Goal: Task Accomplishment & Management: Manage account settings

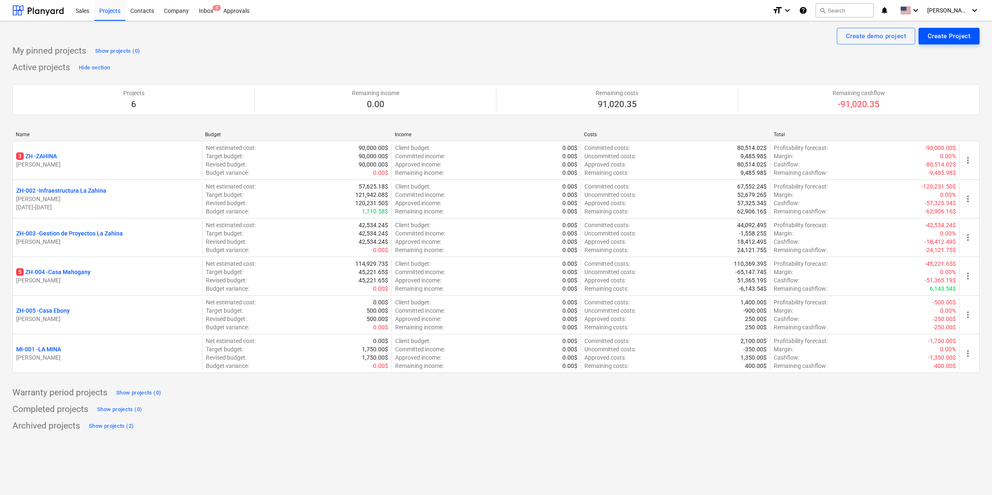
click at [962, 34] on div "Create Project" at bounding box center [949, 36] width 43 height 11
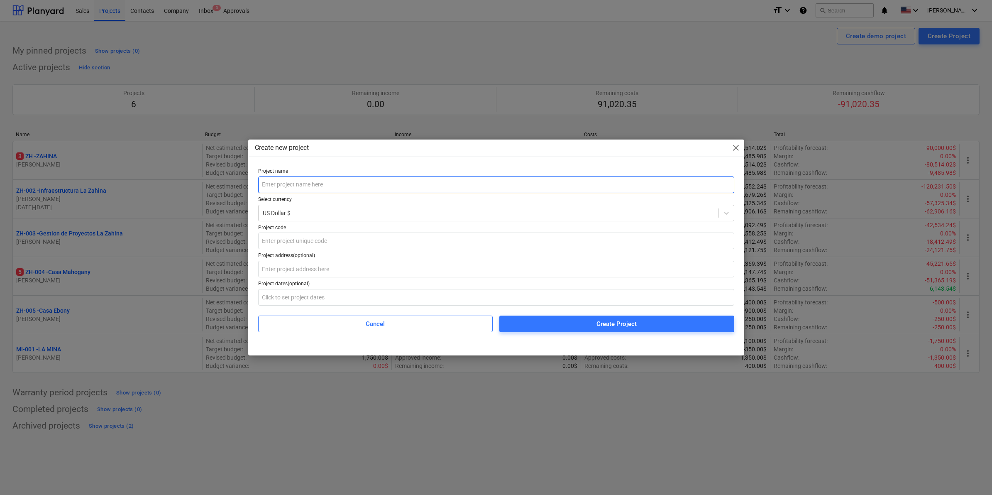
click at [285, 181] on input "text" at bounding box center [496, 184] width 476 height 17
type input "l"
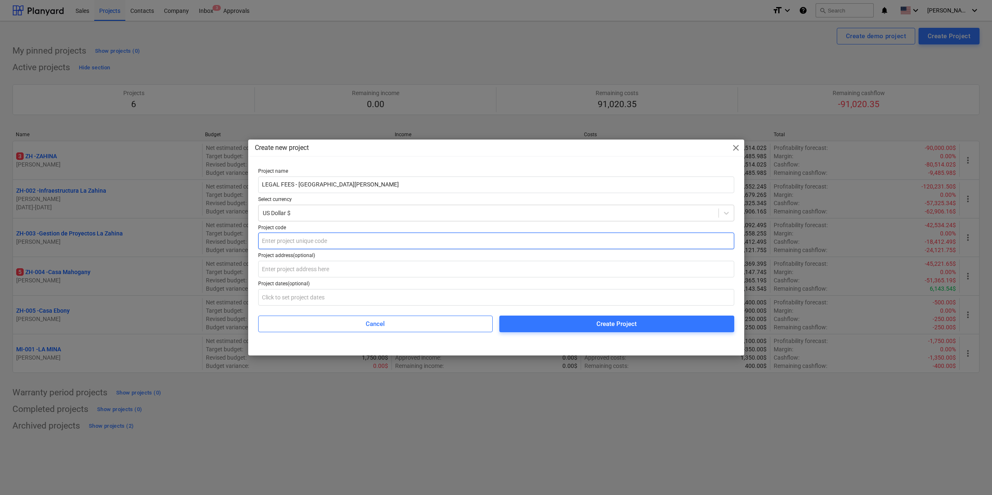
type input "LEGAL FEES - [GEOGRAPHIC_DATA][PERSON_NAME]"
click at [290, 241] on input "text" at bounding box center [496, 240] width 476 height 17
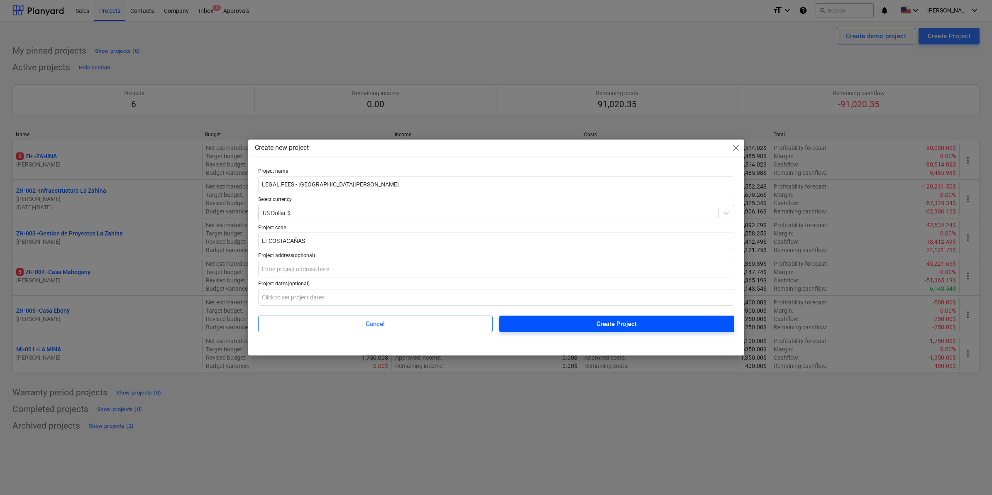
click at [630, 323] on div "Create Project" at bounding box center [617, 323] width 40 height 11
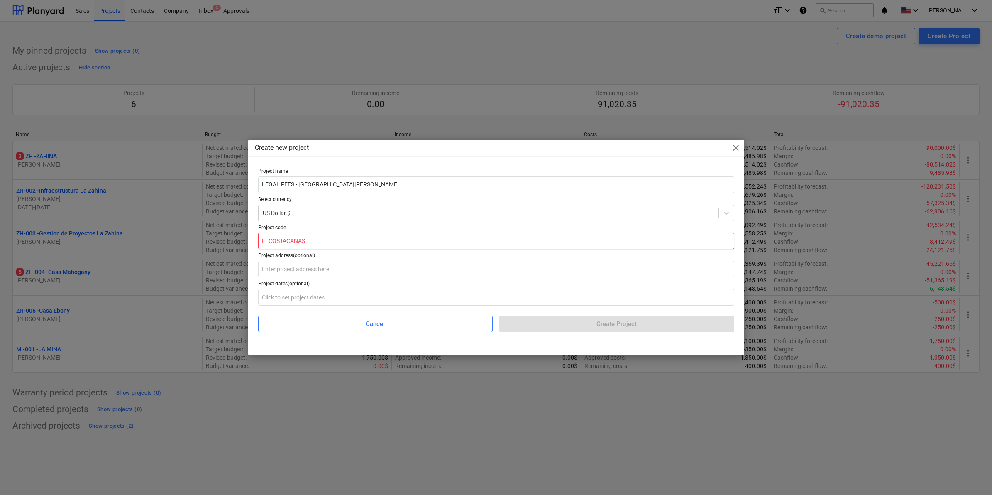
click at [308, 242] on input "LFCOSTACAÑAS" at bounding box center [496, 240] width 476 height 17
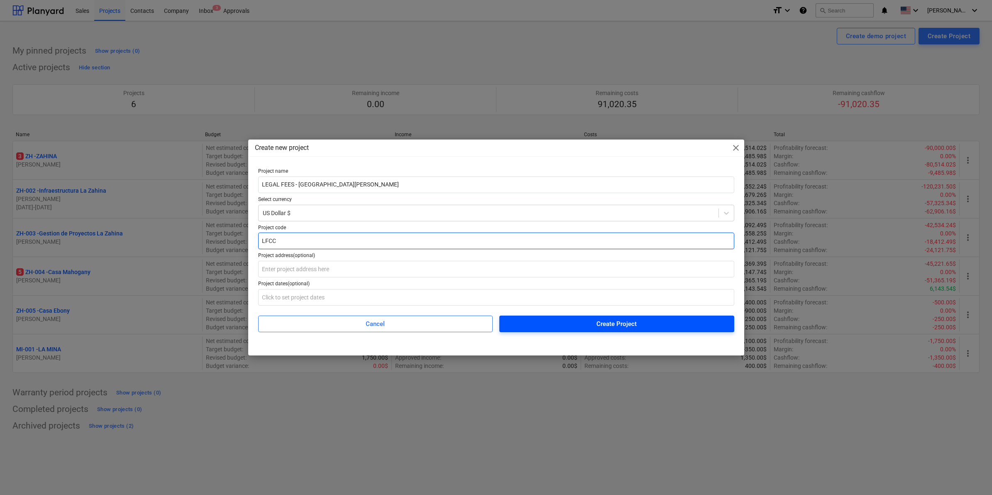
type input "LFCC"
click at [596, 321] on span "Create Project" at bounding box center [616, 323] width 215 height 11
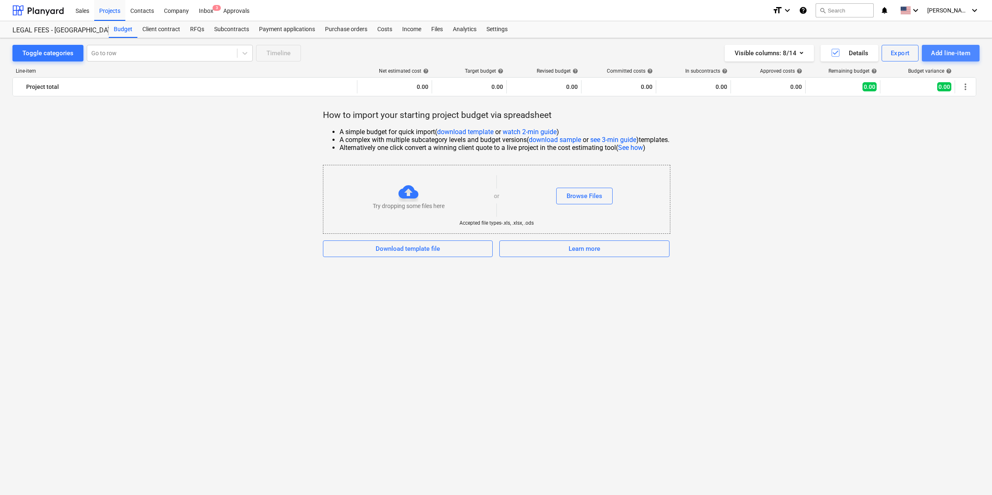
click at [937, 50] on div "Add line-item" at bounding box center [950, 53] width 39 height 11
click at [856, 160] on div at bounding box center [496, 247] width 992 height 495
click at [392, 28] on div "Costs" at bounding box center [384, 29] width 25 height 17
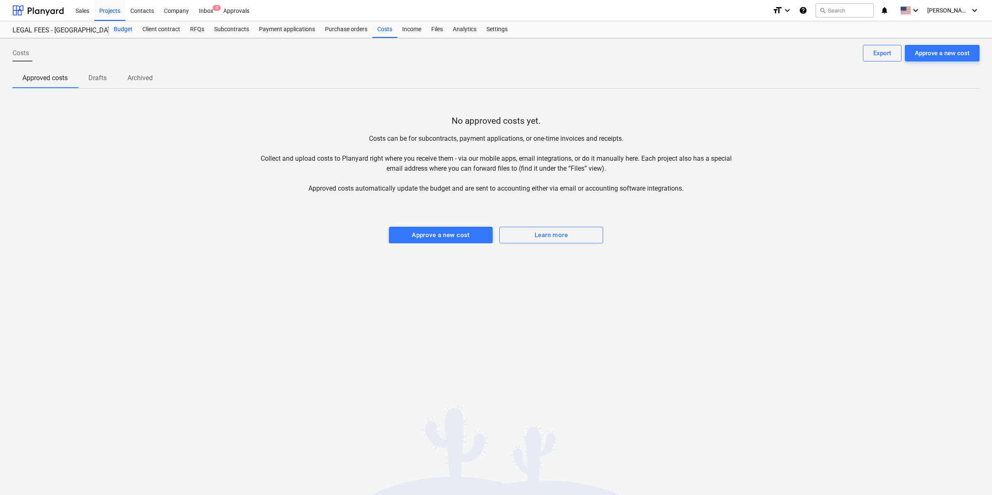
click at [117, 28] on div "Budget" at bounding box center [123, 29] width 29 height 17
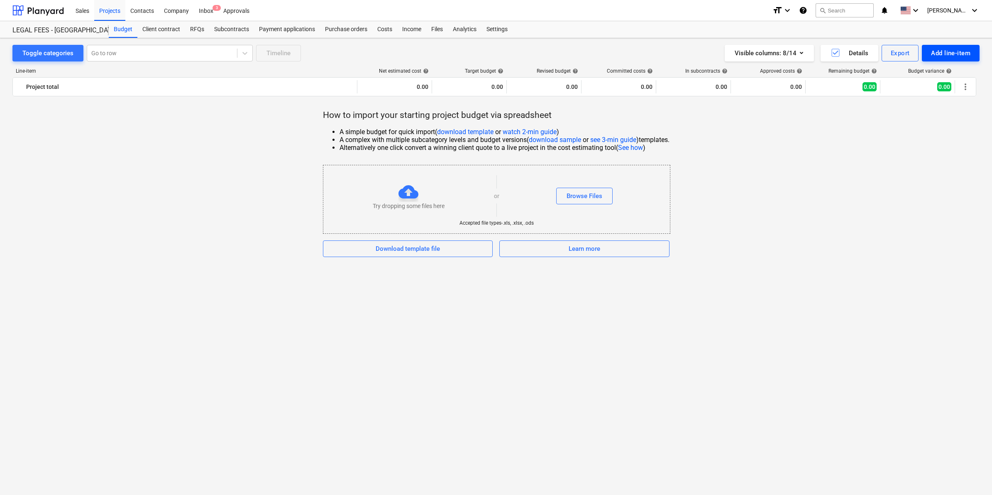
click at [947, 51] on div "Add line-item" at bounding box center [950, 53] width 39 height 11
click at [919, 91] on div "Add custom" at bounding box center [936, 88] width 86 height 15
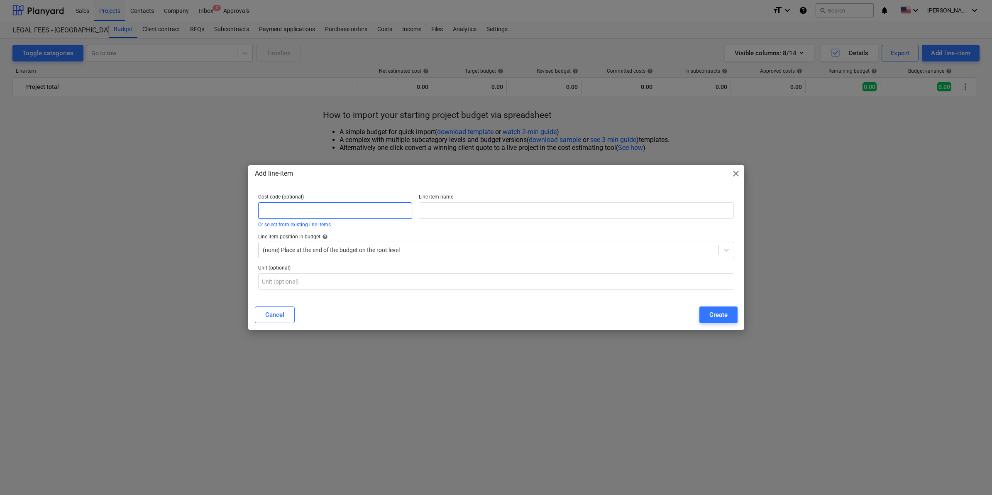
click at [308, 203] on input "text" at bounding box center [335, 210] width 154 height 17
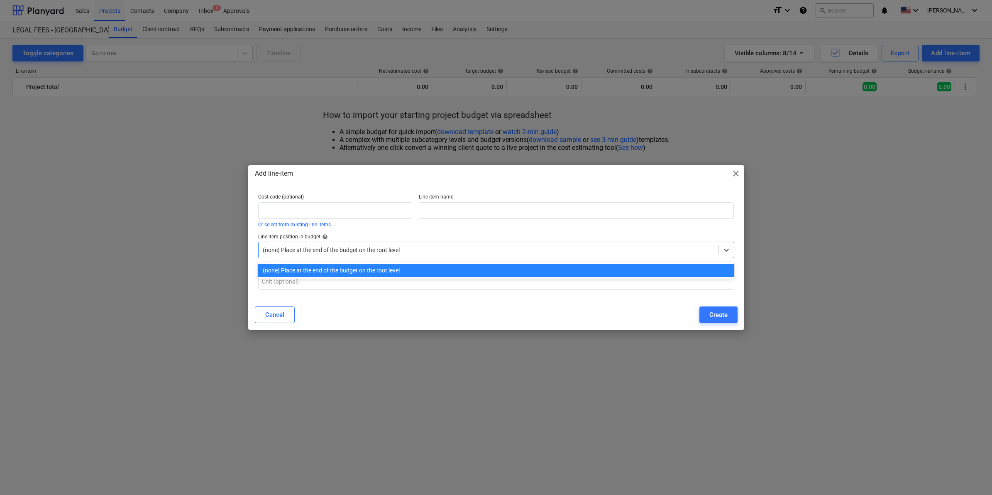
click at [434, 254] on div "(none) Place at the end of the budget on the root level" at bounding box center [489, 250] width 460 height 12
click at [360, 272] on div "(none) Place at the end of the budget on the root level" at bounding box center [496, 270] width 476 height 13
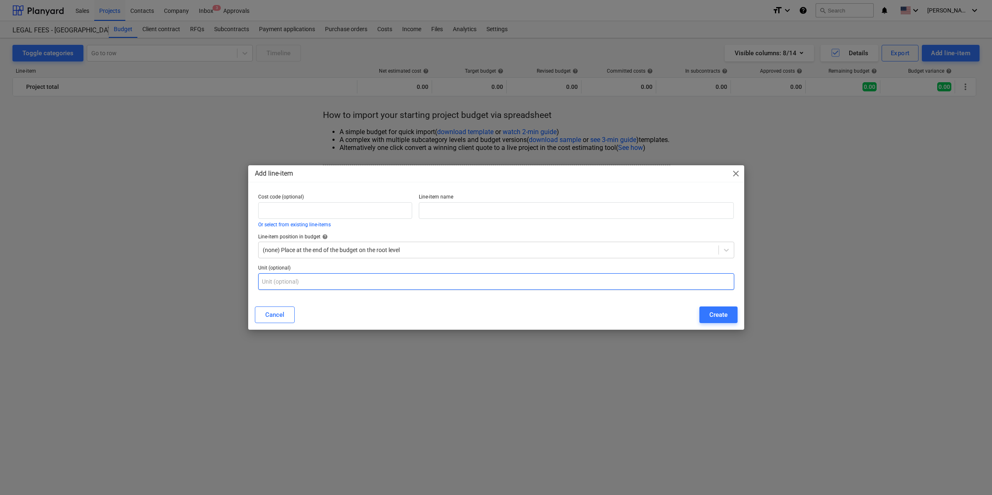
click at [298, 277] on input "text" at bounding box center [496, 281] width 476 height 17
click at [274, 217] on input "text" at bounding box center [335, 210] width 154 height 17
type input "1020340"
drag, startPoint x: 432, startPoint y: 198, endPoint x: 433, endPoint y: 207, distance: 8.8
click at [432, 199] on p "Line-item name" at bounding box center [576, 198] width 315 height 8
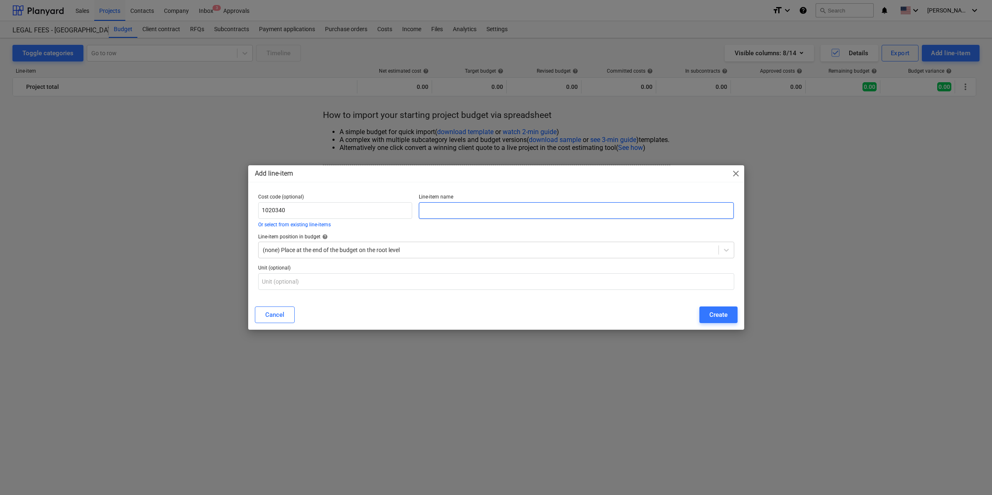
click at [434, 208] on input "text" at bounding box center [576, 210] width 315 height 17
click at [445, 210] on input "text" at bounding box center [576, 210] width 315 height 17
paste input "1020340 Estudios, diseños y consultoría"
type input "1020340 Estudios, diseños y consultoría"
click at [389, 310] on div "Cancel Create" at bounding box center [496, 314] width 483 height 17
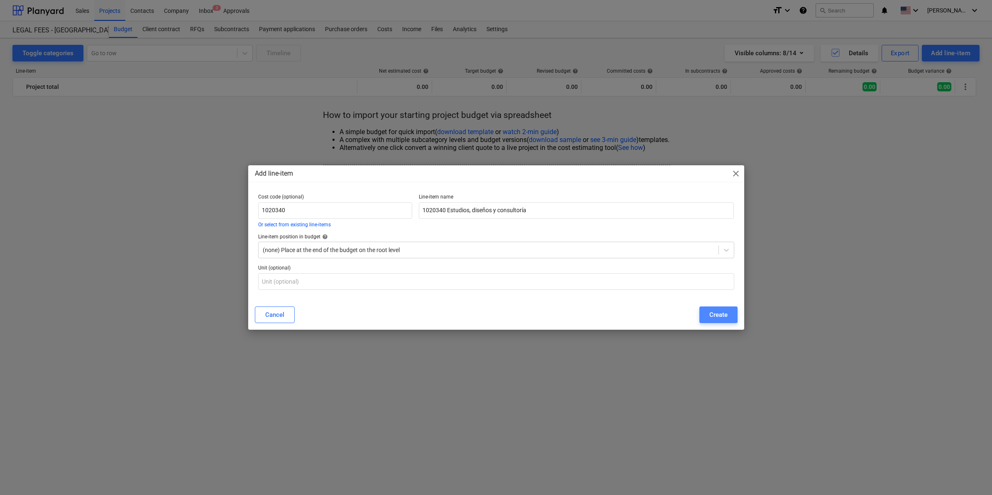
click at [706, 308] on button "Create" at bounding box center [719, 314] width 38 height 17
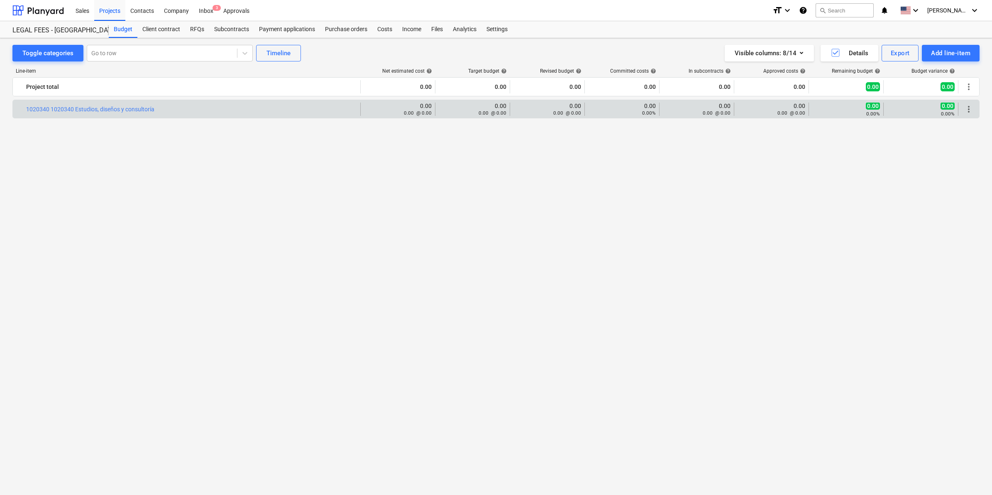
click at [968, 110] on span "more_vert" at bounding box center [969, 109] width 10 height 10
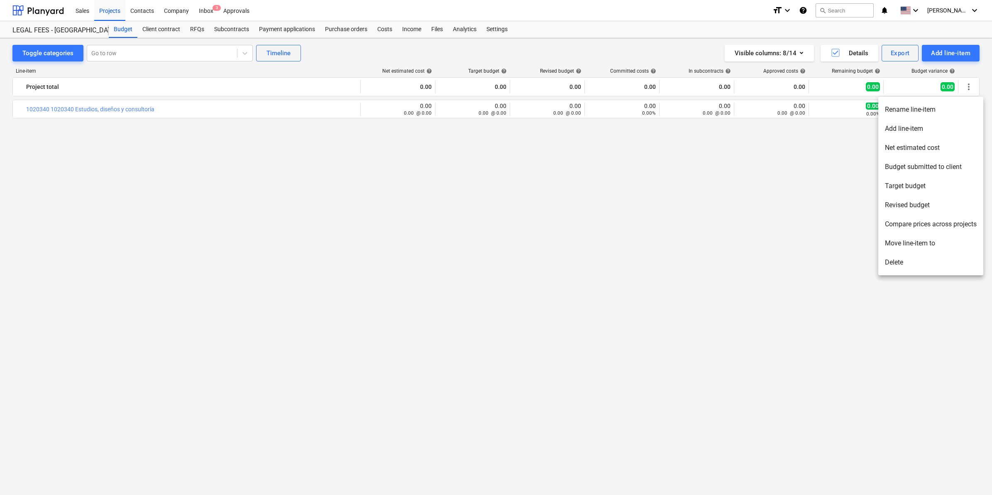
click at [132, 107] on div at bounding box center [496, 247] width 992 height 495
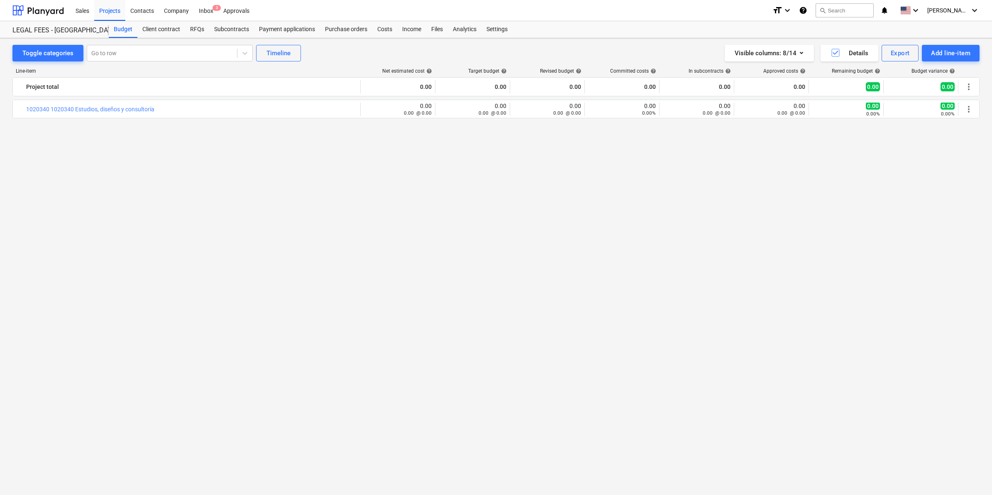
click at [140, 117] on div "bar_chart 1020340 1020340 Estudios, diseños y consultoría edit 0.00 0.00 @ 0.00…" at bounding box center [496, 109] width 967 height 18
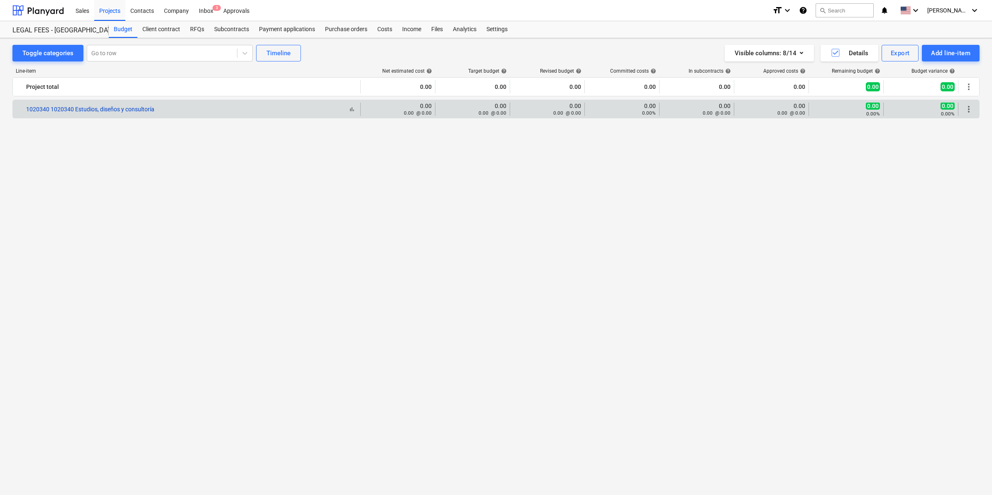
click at [140, 109] on link "1020340 1020340 Estudios, diseños y consultoría" at bounding box center [90, 109] width 128 height 7
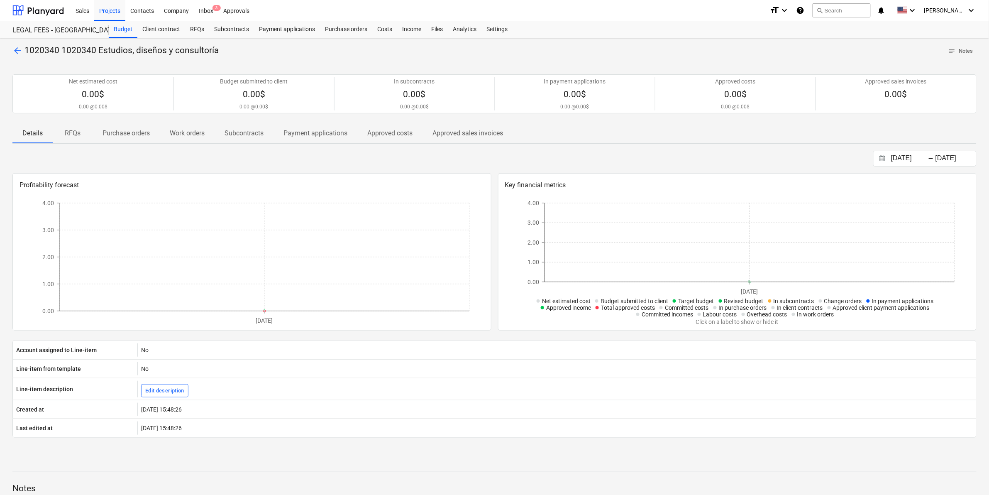
click at [71, 49] on span "1020340 1020340 Estudios, diseños y consultoría" at bounding box center [121, 50] width 194 height 10
click at [17, 50] on span "arrow_back" at bounding box center [17, 51] width 10 height 10
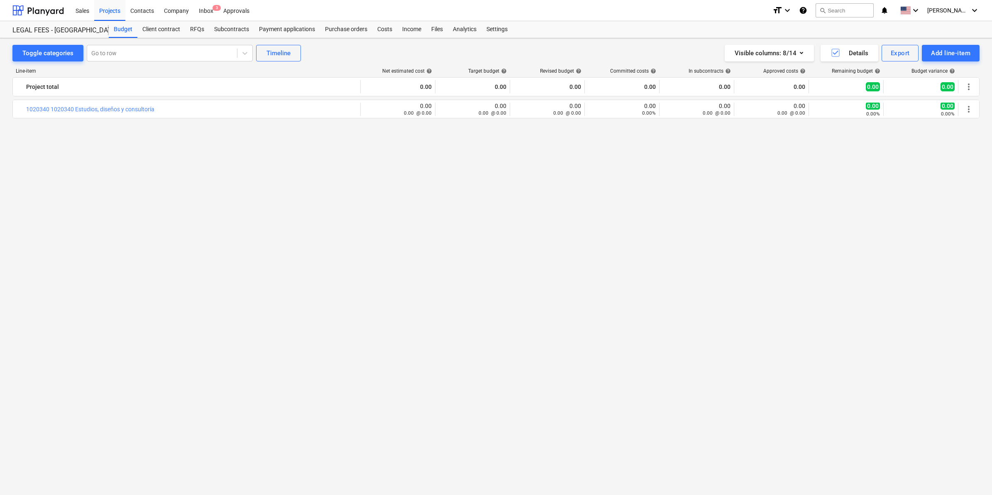
click at [626, 217] on div "bar_chart 1020340 1020340 Estudios, diseños y consultoría edit 0.00 0.00 @ 0.00…" at bounding box center [495, 282] width 967 height 364
click at [544, 358] on div "bar_chart 1020340 1020340 Estudios, diseños y consultoría edit 0.00 0.00 @ 0.00…" at bounding box center [495, 282] width 967 height 364
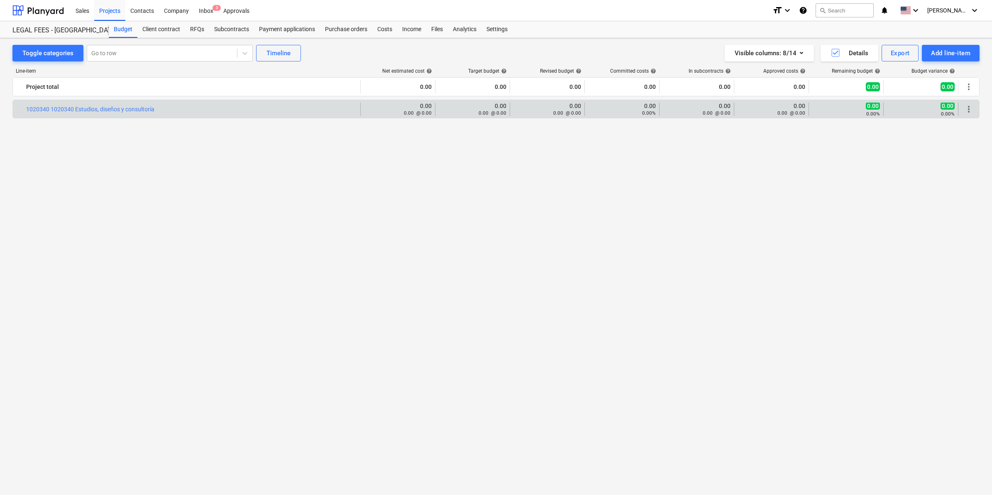
click at [962, 108] on div "more_vert" at bounding box center [969, 109] width 14 height 13
click at [968, 108] on span "more_vert" at bounding box center [969, 109] width 10 height 10
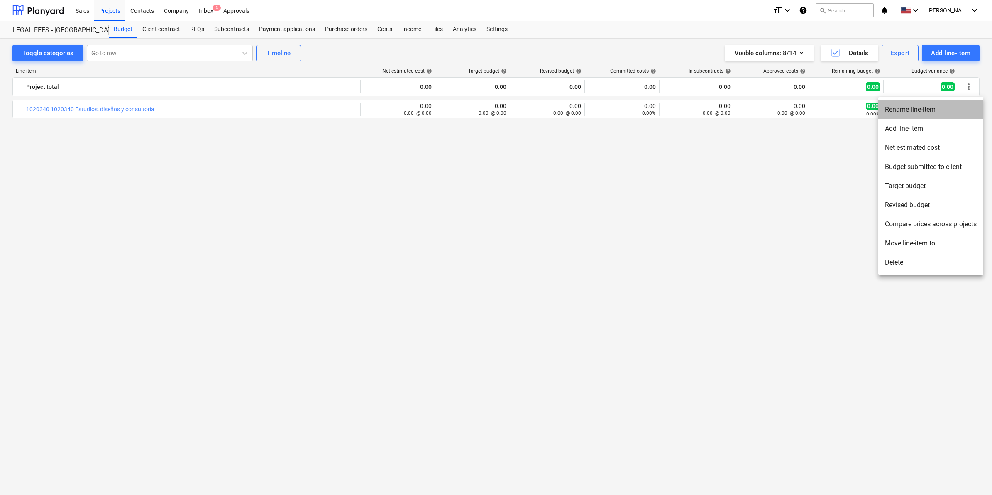
click at [921, 110] on li "Rename line-item" at bounding box center [930, 109] width 105 height 19
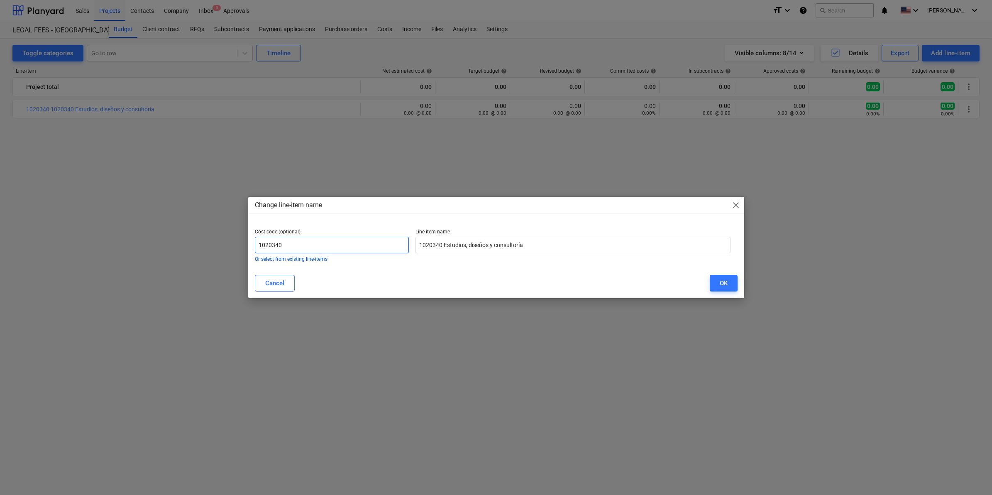
click at [306, 243] on input "1020340" at bounding box center [332, 245] width 154 height 17
drag, startPoint x: 306, startPoint y: 243, endPoint x: 222, endPoint y: 257, distance: 85.3
click at [222, 257] on div "Change line-item name close Cost code (optional) 1020340 Or select from existin…" at bounding box center [496, 247] width 992 height 495
click at [710, 283] on button "OK" at bounding box center [724, 283] width 28 height 17
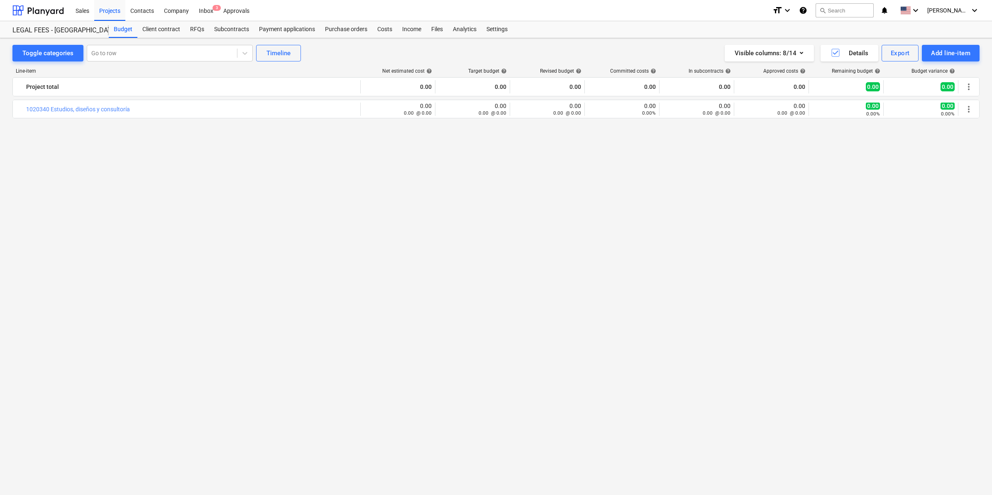
click at [715, 283] on div "bar_chart 1020340 Estudios, diseños y consultoría edit 0.00 0.00 @ 0.00 edit 0.…" at bounding box center [495, 282] width 967 height 364
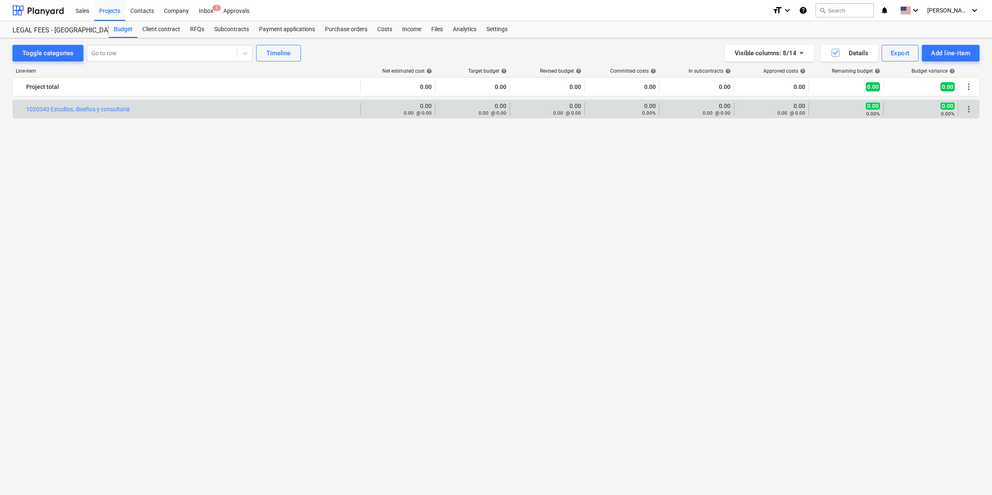
click at [967, 104] on div "more_vert" at bounding box center [969, 109] width 14 height 13
click at [367, 109] on div "0.00 @ 0.00" at bounding box center [398, 112] width 68 height 7
click at [443, 109] on span "edit" at bounding box center [443, 109] width 7 height 7
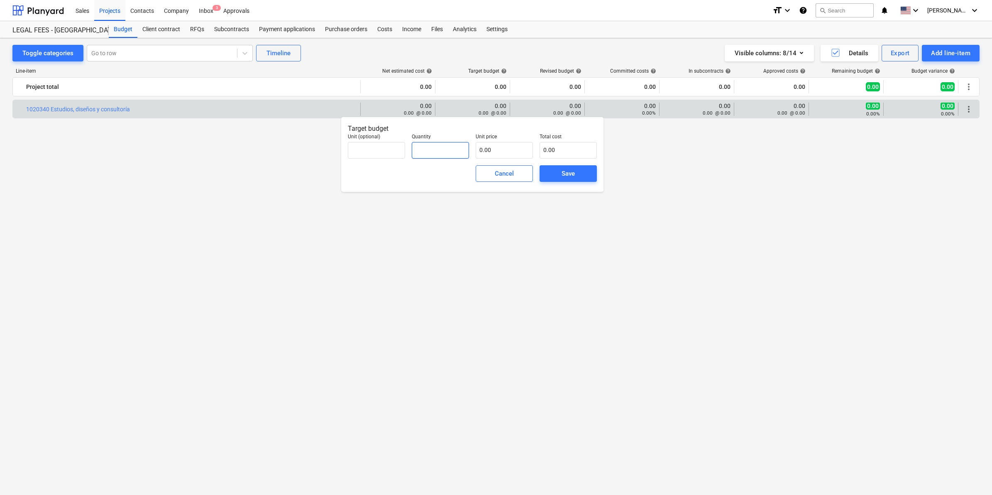
click at [429, 148] on input "text" at bounding box center [440, 150] width 57 height 17
type input "1.00"
click at [501, 154] on input "text" at bounding box center [504, 150] width 57 height 17
type input "7"
type input "7.00"
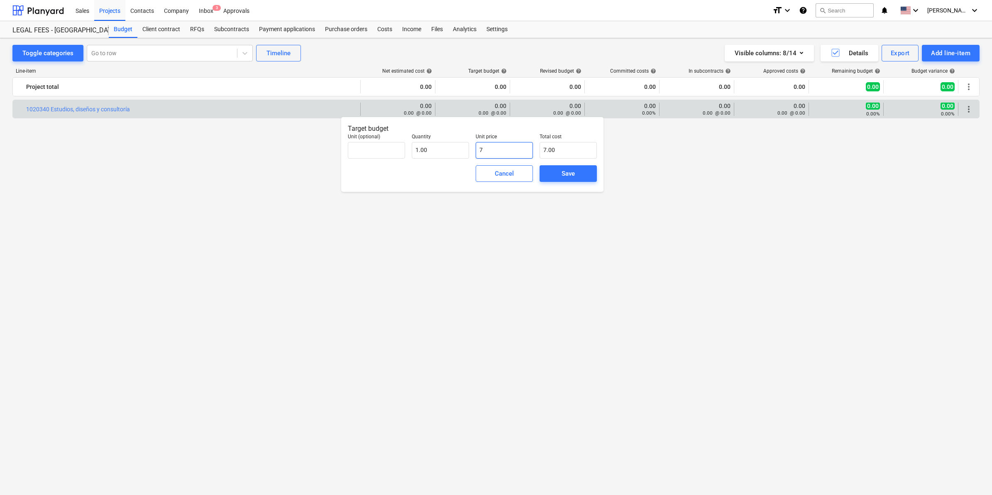
type input "70"
type input "70.00"
type input "700"
type input "700.00"
type input "7000"
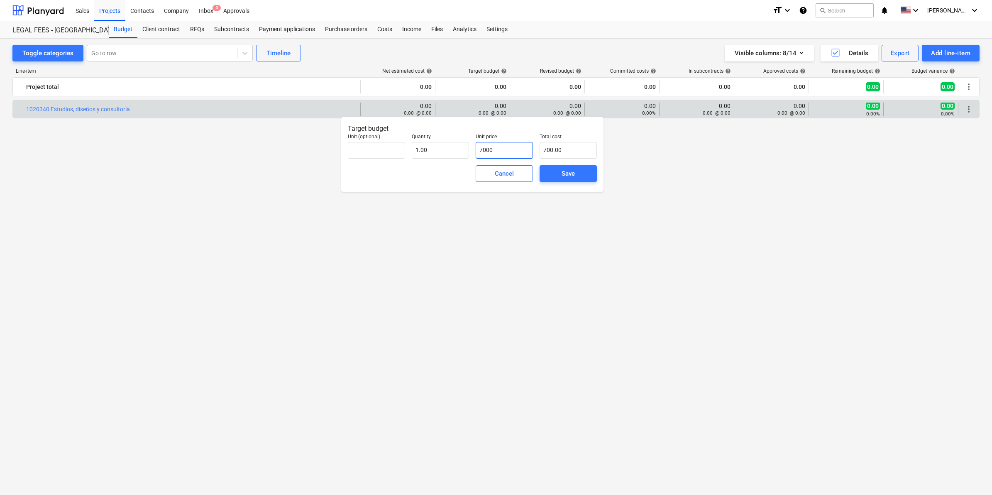
type input "7,000.00"
type input "70000"
type input "70,000.00"
click at [571, 147] on input "70000" at bounding box center [568, 150] width 57 height 17
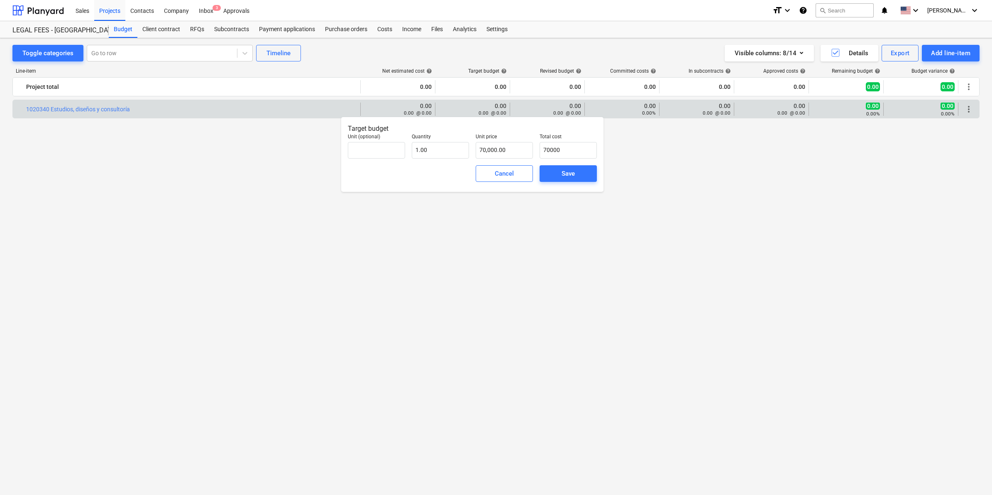
type input "70,000.00"
click at [596, 278] on div "bar_chart 1020340 Estudios, diseños y consultoría edit 0.00 0.00 @ 0.00 0.00 0.…" at bounding box center [495, 282] width 967 height 364
click at [575, 177] on span "Save" at bounding box center [568, 173] width 37 height 11
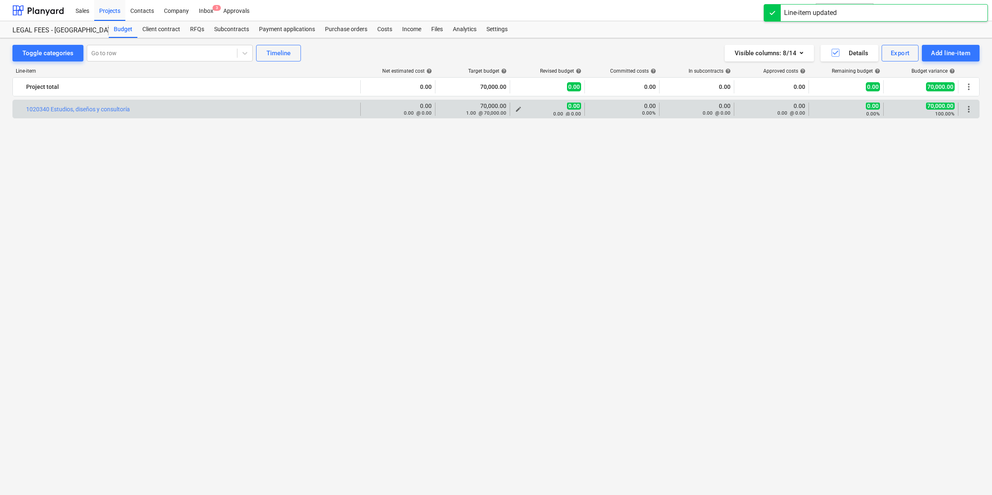
click at [516, 110] on div "0.00 @ 0.00" at bounding box center [548, 113] width 68 height 7
click at [518, 107] on span "edit" at bounding box center [518, 109] width 7 height 7
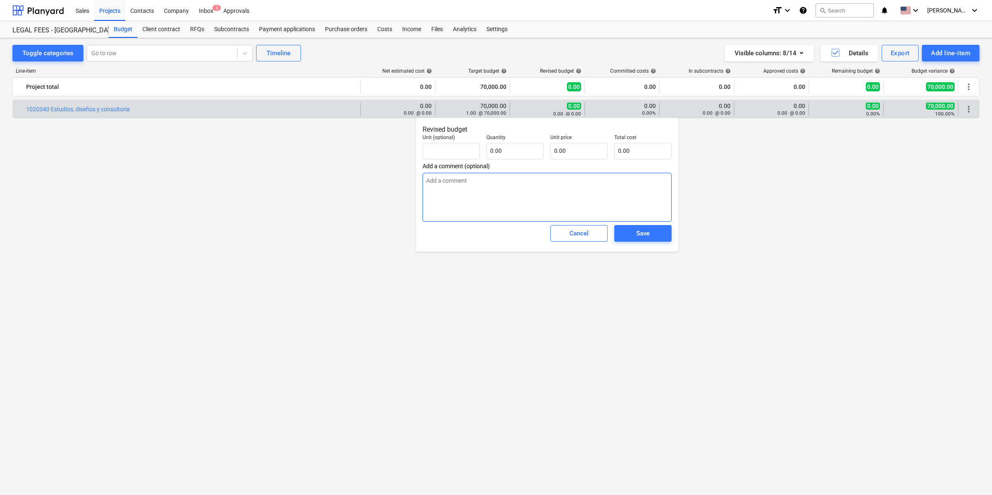
click at [465, 176] on textarea at bounding box center [547, 197] width 249 height 49
click at [511, 152] on input "text" at bounding box center [515, 151] width 57 height 17
type input "7"
type textarea "x"
type input "70"
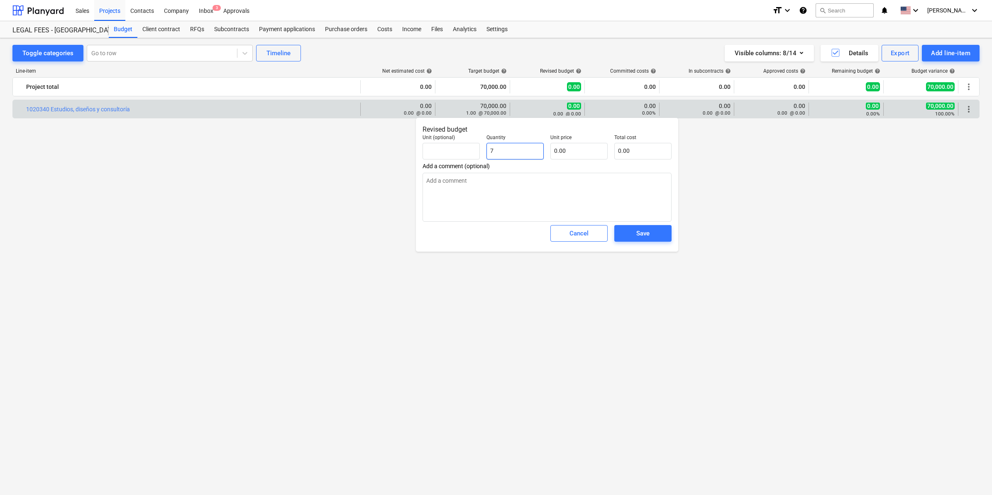
type textarea "x"
type input "700"
type textarea "x"
type input "7000"
type textarea "x"
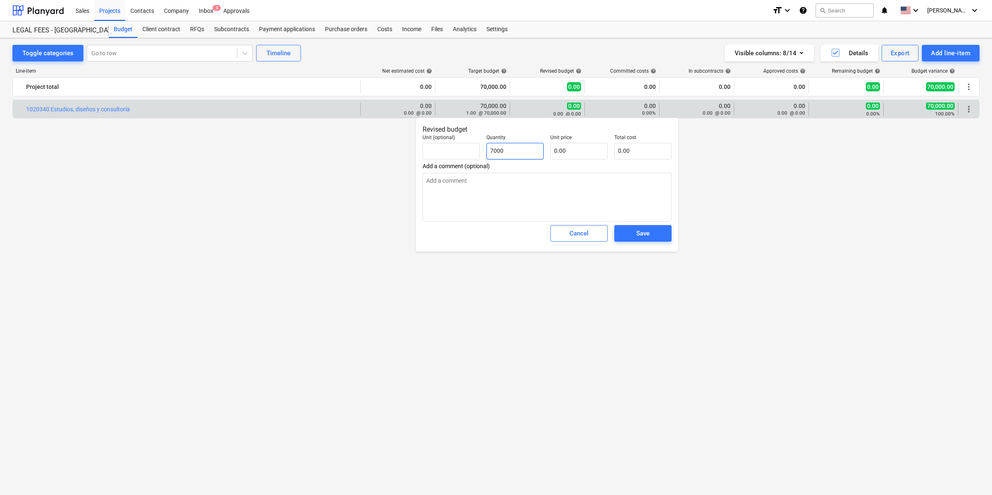
type input "70000"
type textarea "x"
type input "7000"
type textarea "x"
type input "700"
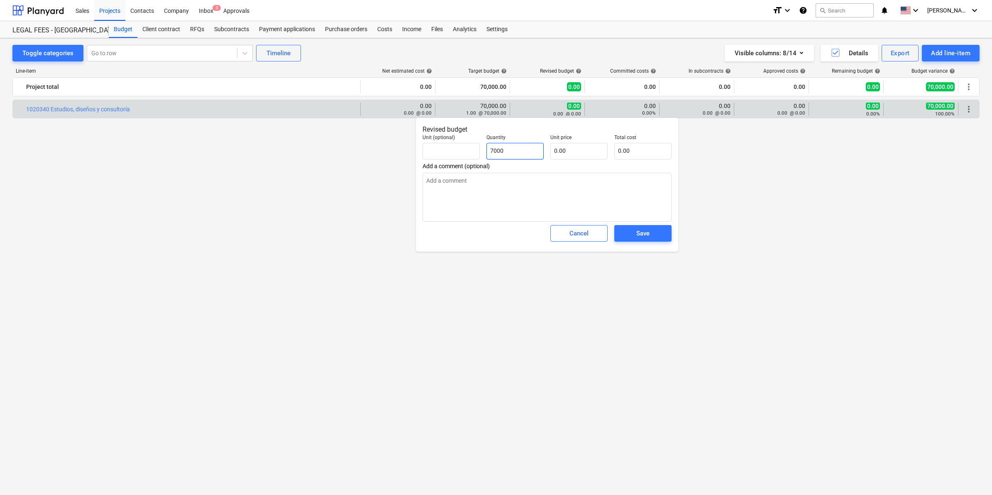
type textarea "x"
type input "70"
type textarea "x"
type input "7"
type textarea "x"
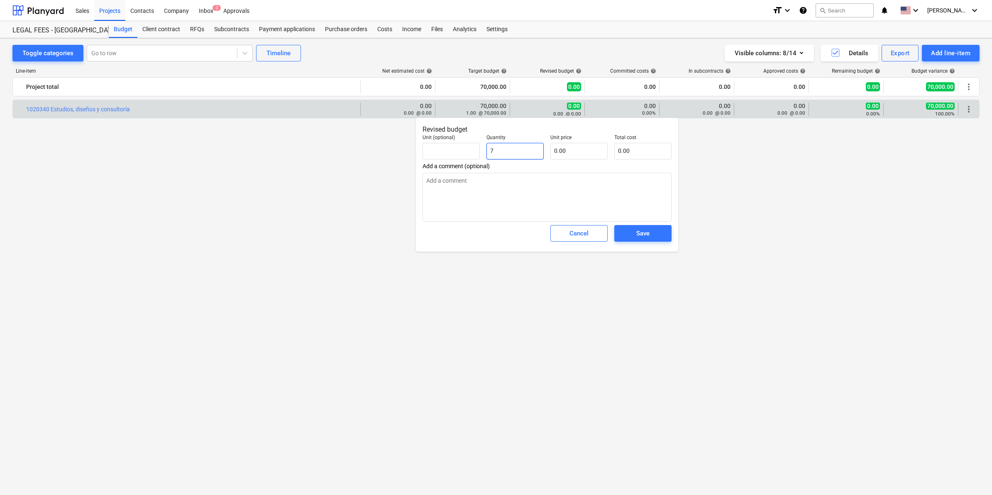
type textarea "x"
type input "1"
type textarea "x"
type input "1.00"
type textarea "x"
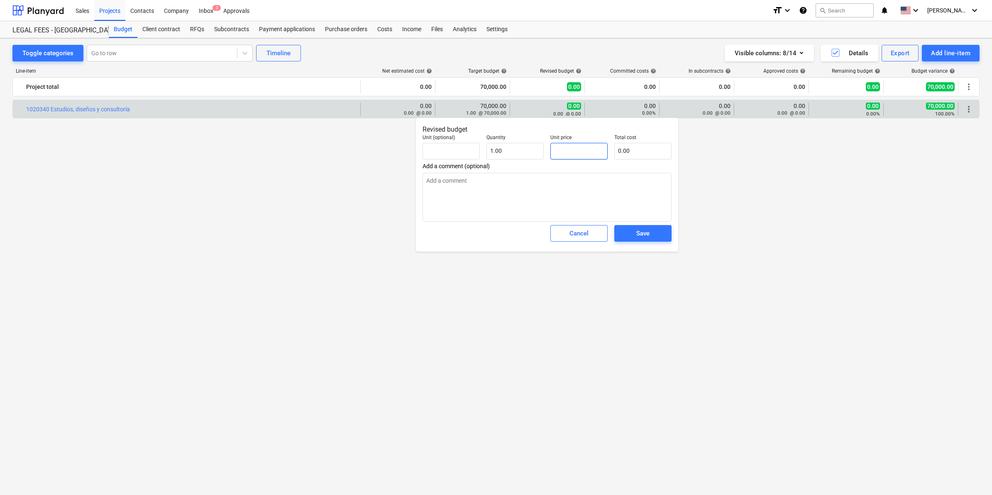
click at [571, 154] on input "text" at bounding box center [579, 151] width 57 height 17
type input "7"
type textarea "x"
type input "7.00"
type input "70"
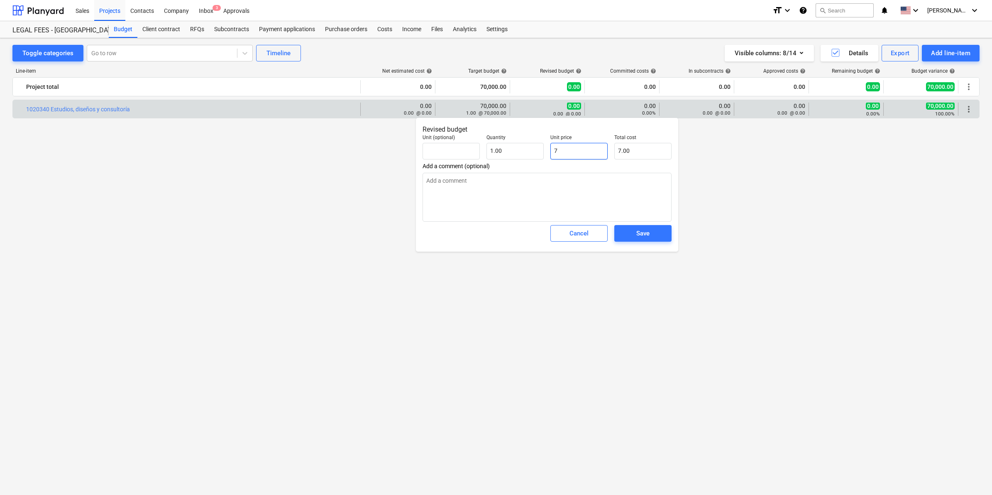
type textarea "x"
type input "70.00"
type input "700"
type textarea "x"
type input "700.00"
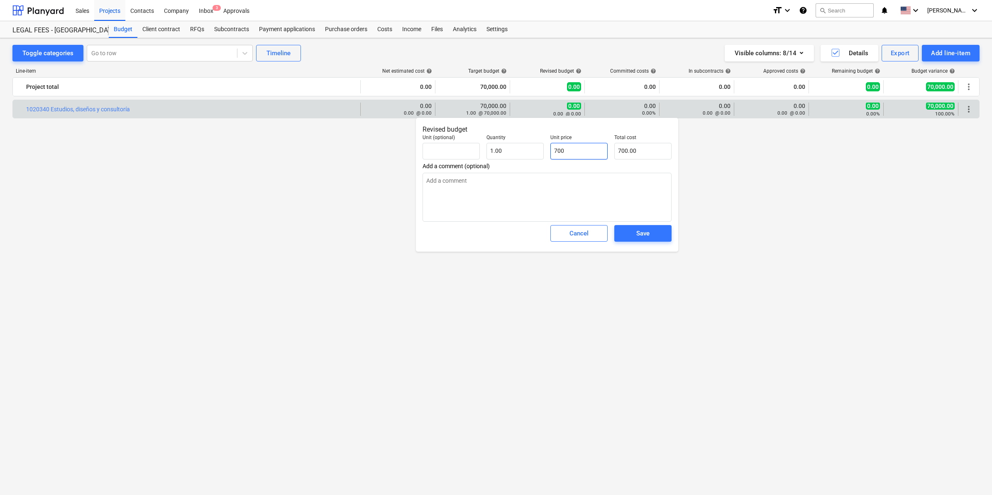
type input "7000"
type textarea "x"
type input "7,000.00"
type input "70000"
type textarea "x"
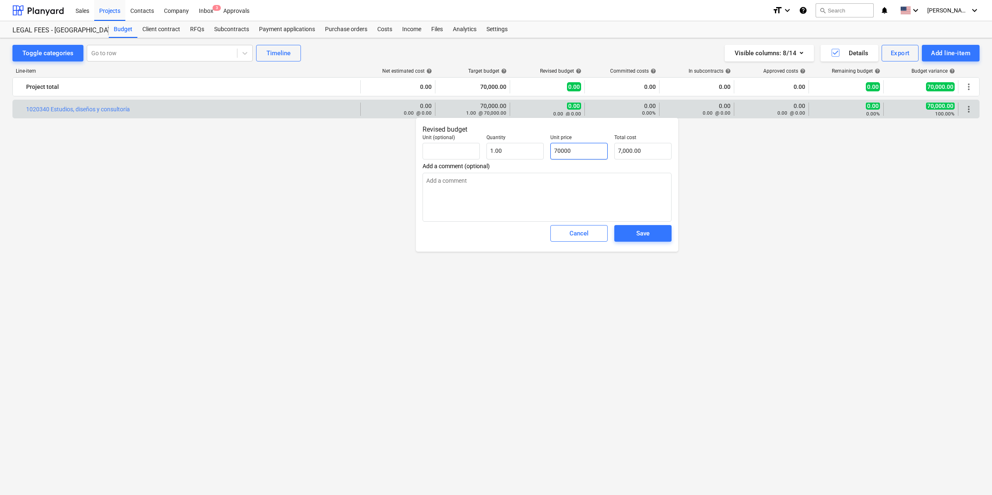
type input "70,000.00"
click at [574, 187] on textarea at bounding box center [547, 197] width 249 height 49
click at [663, 235] on button "Save" at bounding box center [642, 233] width 57 height 17
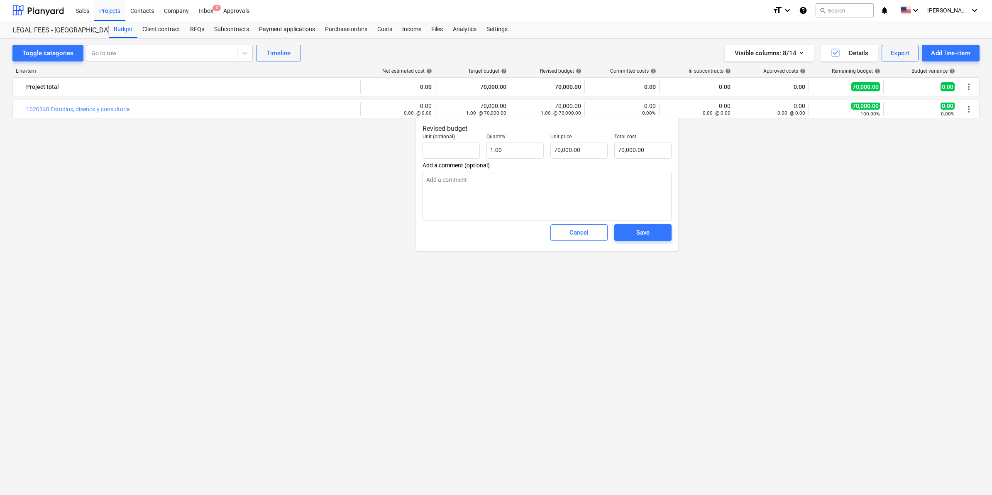
type textarea "x"
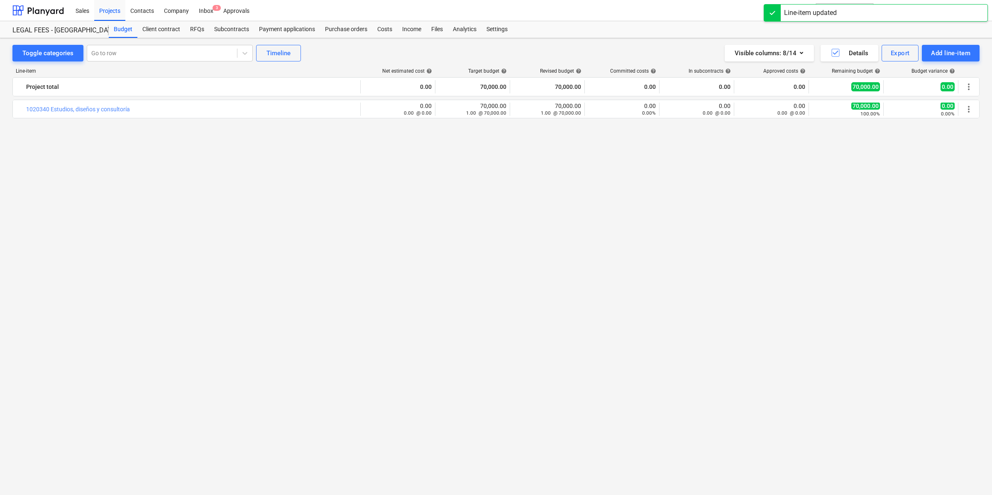
click at [725, 248] on div "bar_chart 1020340 Estudios, diseños y consultoría edit 0.00 0.00 @ 0.00 edit 70…" at bounding box center [495, 282] width 967 height 364
drag, startPoint x: 208, startPoint y: 223, endPoint x: 202, endPoint y: 231, distance: 10.1
click at [209, 235] on div "bar_chart 1020340 Estudios, diseños y consultoría edit 0.00 0.00 @ 0.00 edit 70…" at bounding box center [495, 282] width 967 height 364
click at [62, 7] on div at bounding box center [37, 10] width 51 height 21
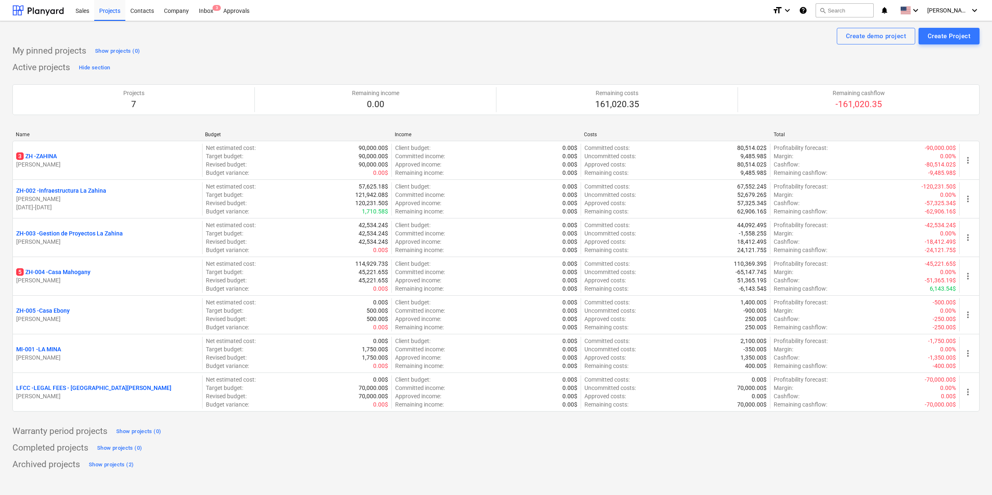
click at [261, 447] on div "Completed projects Show projects (0)" at bounding box center [495, 447] width 967 height 13
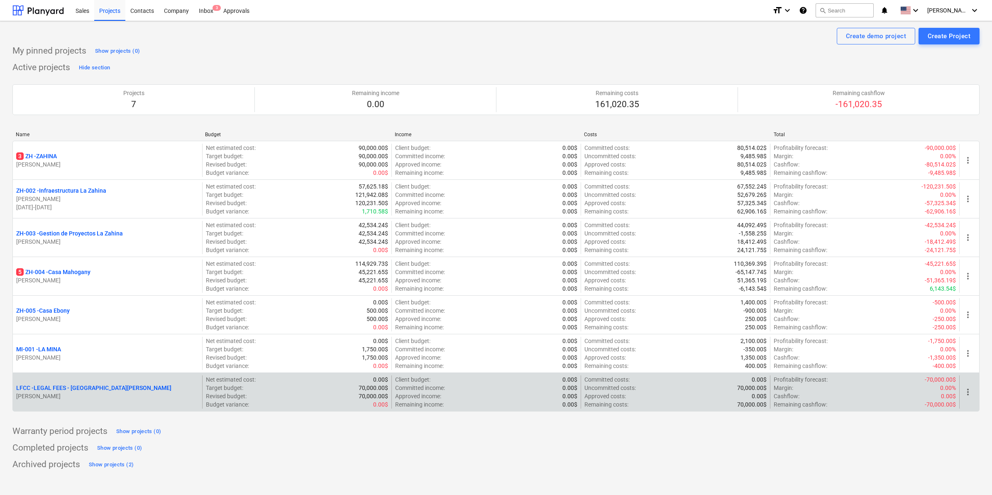
click at [972, 387] on span "more_vert" at bounding box center [968, 392] width 10 height 10
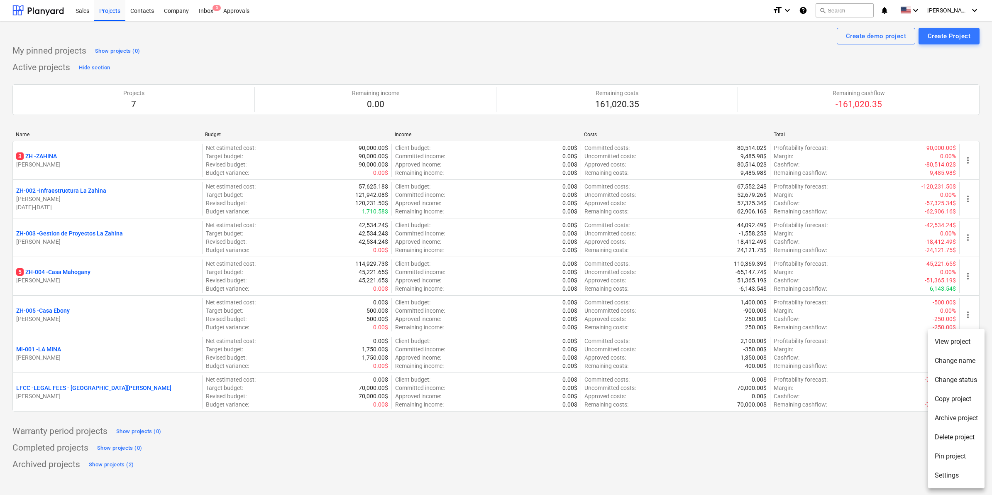
click at [949, 475] on li "Settings" at bounding box center [956, 475] width 56 height 19
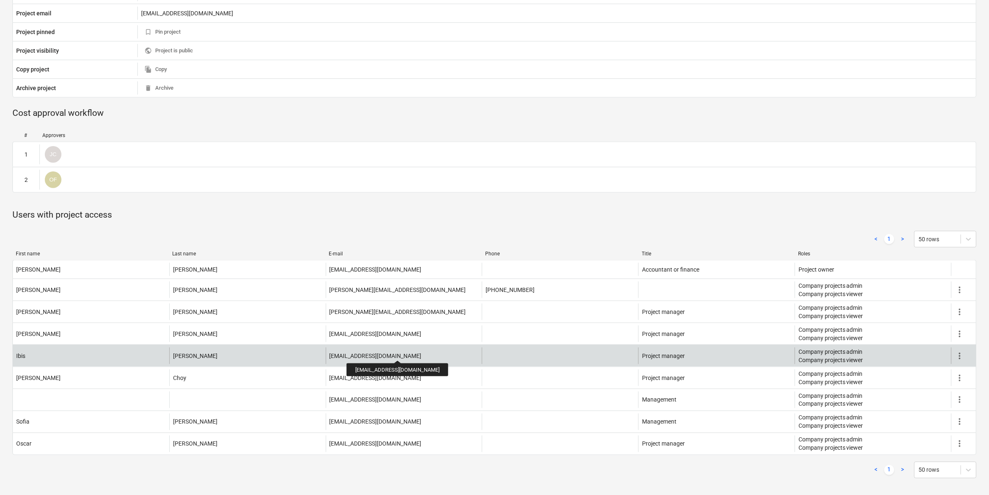
scroll to position [263, 0]
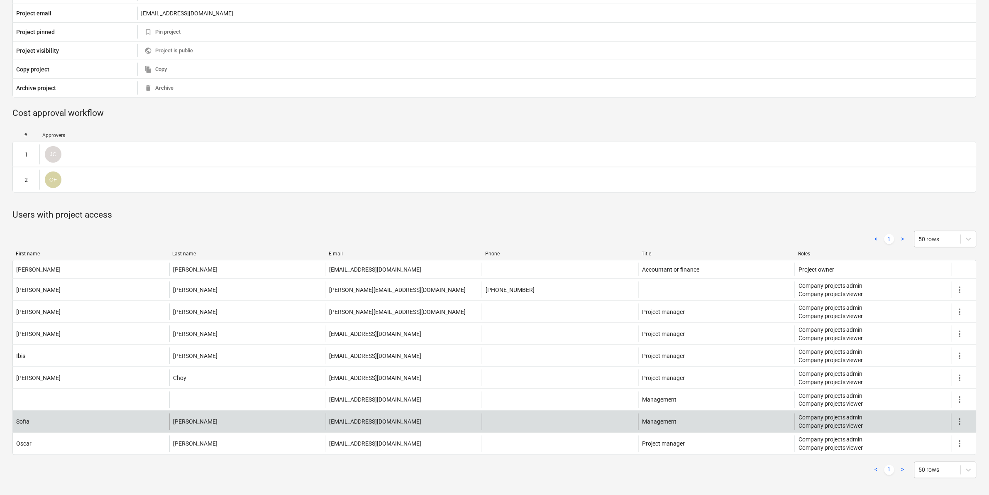
click at [966, 423] on div "more_vert" at bounding box center [964, 422] width 25 height 17
click at [962, 423] on span "more_vert" at bounding box center [960, 422] width 10 height 10
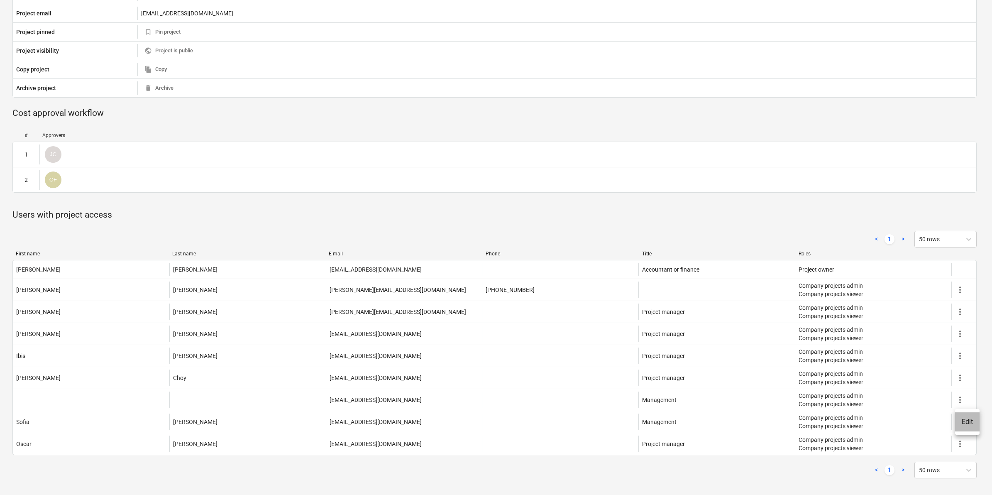
click at [968, 421] on li "Edit" at bounding box center [967, 421] width 24 height 19
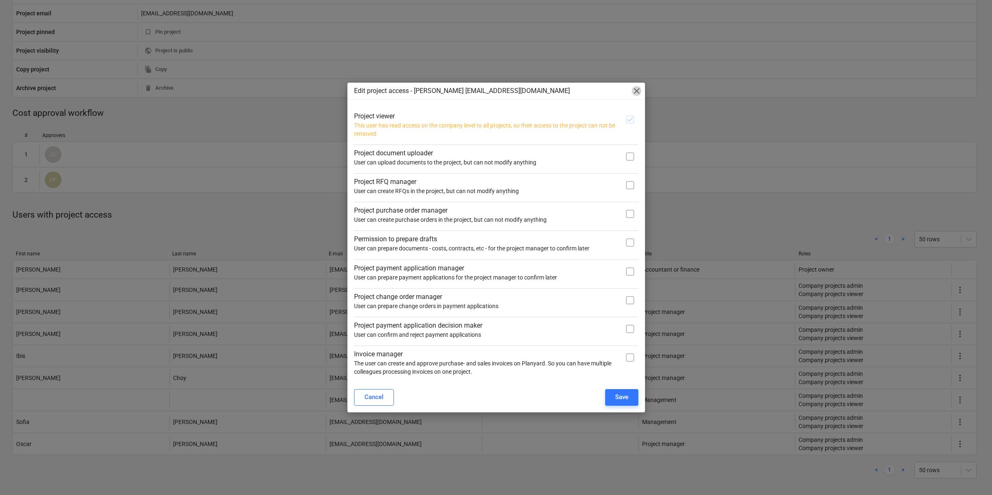
click at [639, 91] on span "close" at bounding box center [637, 91] width 10 height 10
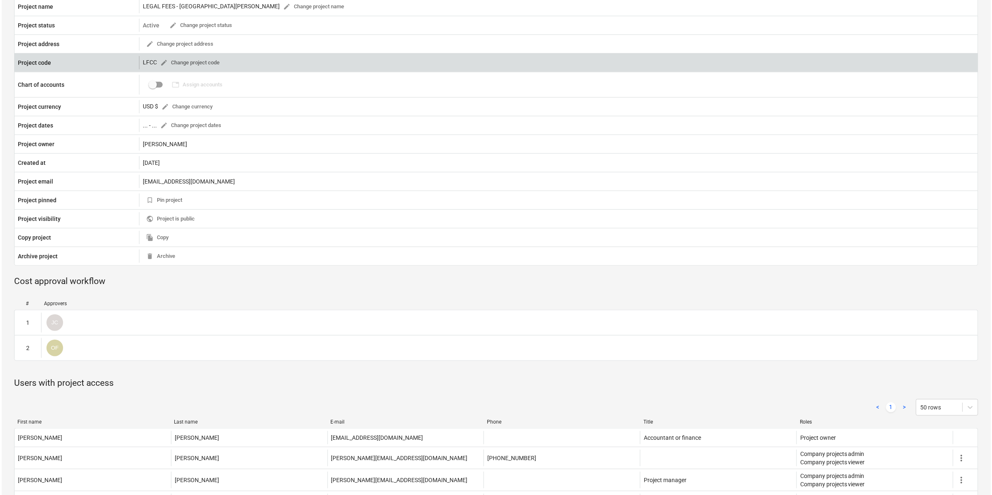
scroll to position [0, 0]
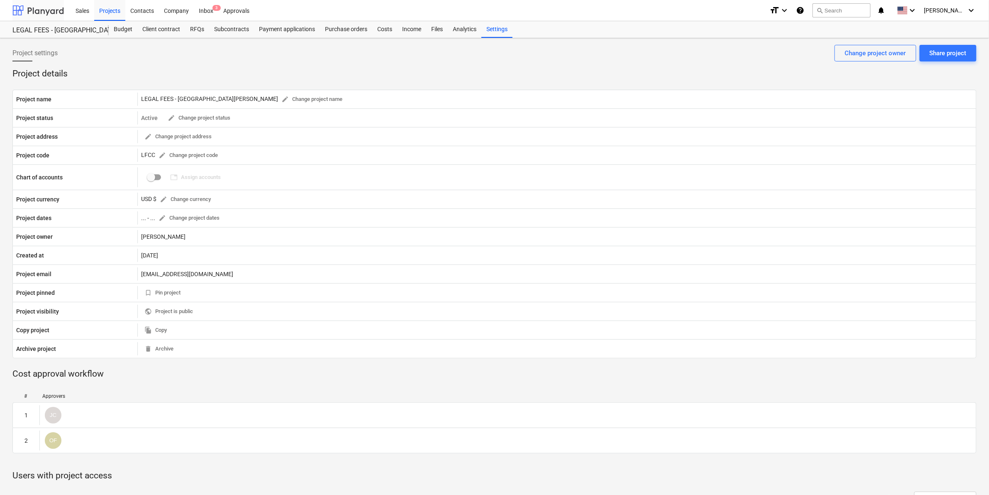
click at [31, 13] on div at bounding box center [37, 10] width 51 height 21
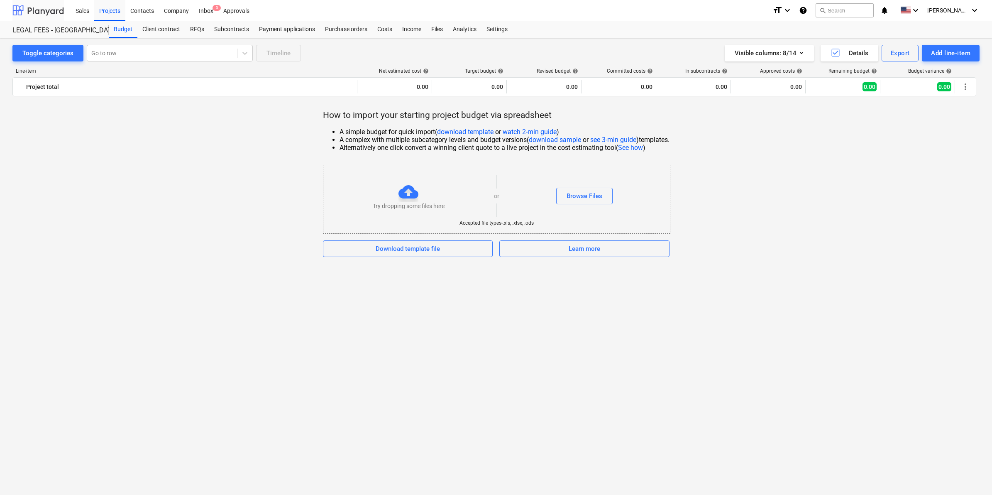
click at [54, 10] on div at bounding box center [37, 10] width 51 height 21
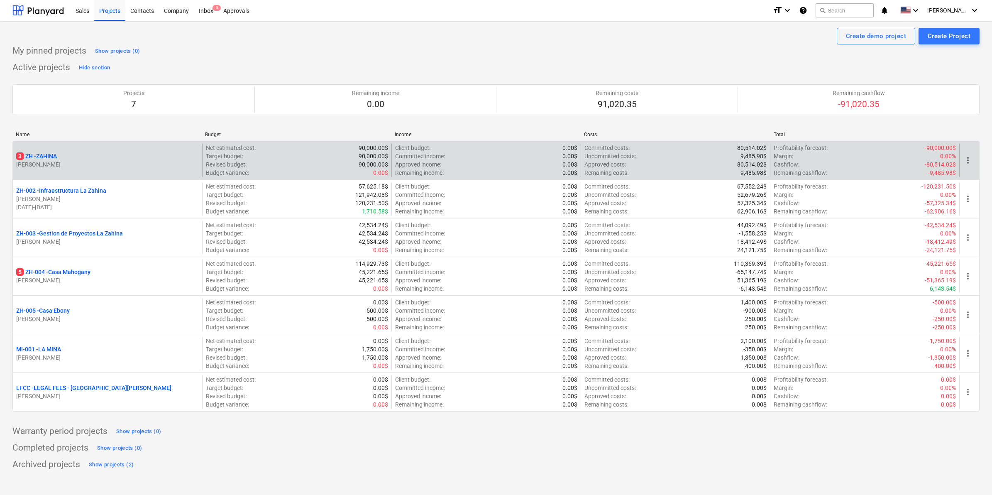
click at [88, 166] on p "[PERSON_NAME]" at bounding box center [107, 164] width 183 height 8
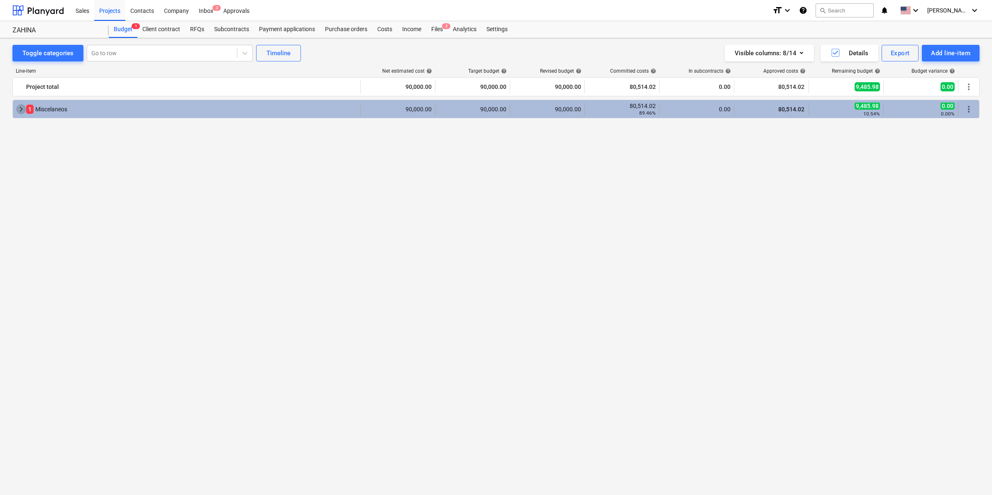
click at [22, 110] on span "keyboard_arrow_right" at bounding box center [21, 109] width 10 height 10
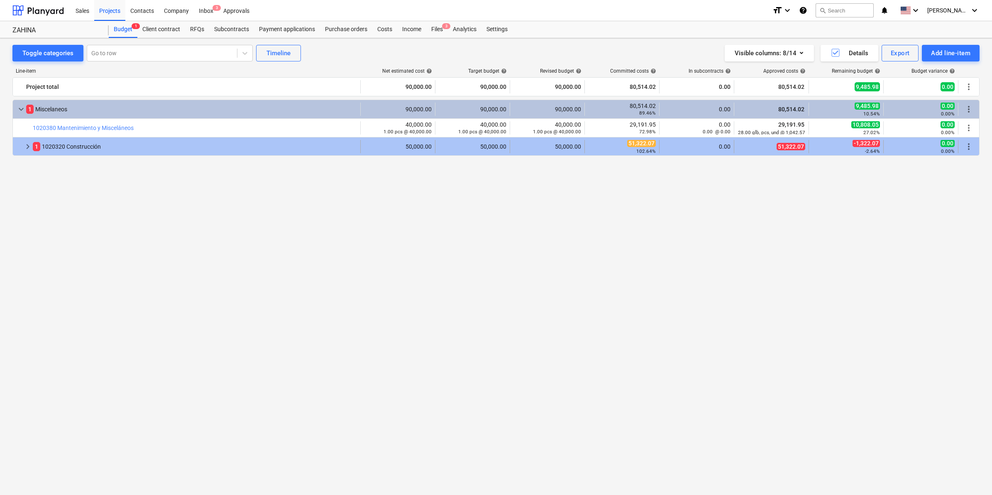
click at [24, 149] on span "keyboard_arrow_right" at bounding box center [28, 147] width 10 height 10
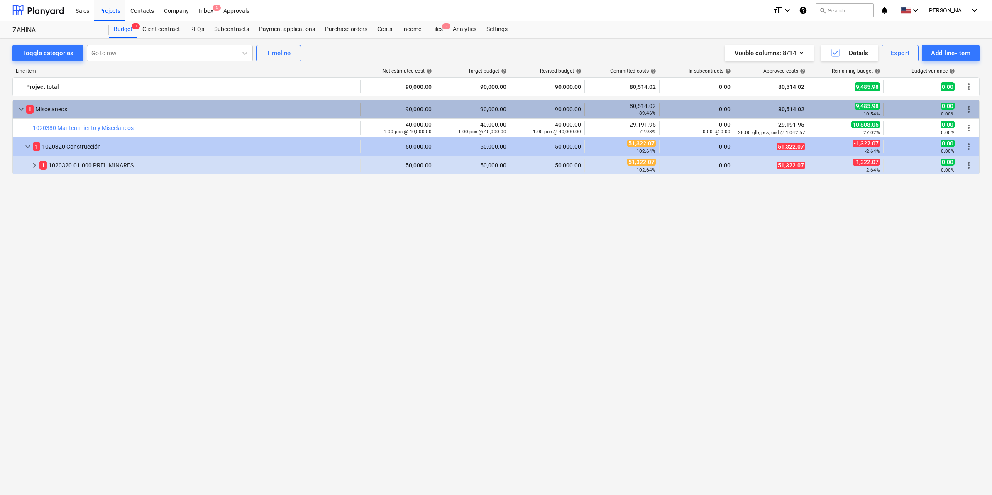
click at [24, 110] on span "keyboard_arrow_down" at bounding box center [21, 109] width 10 height 10
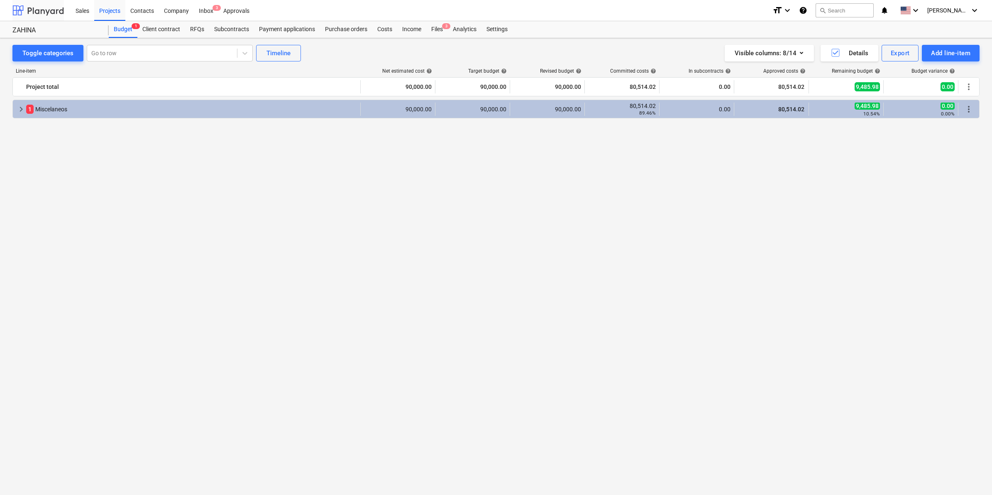
click at [37, 7] on div at bounding box center [37, 10] width 51 height 21
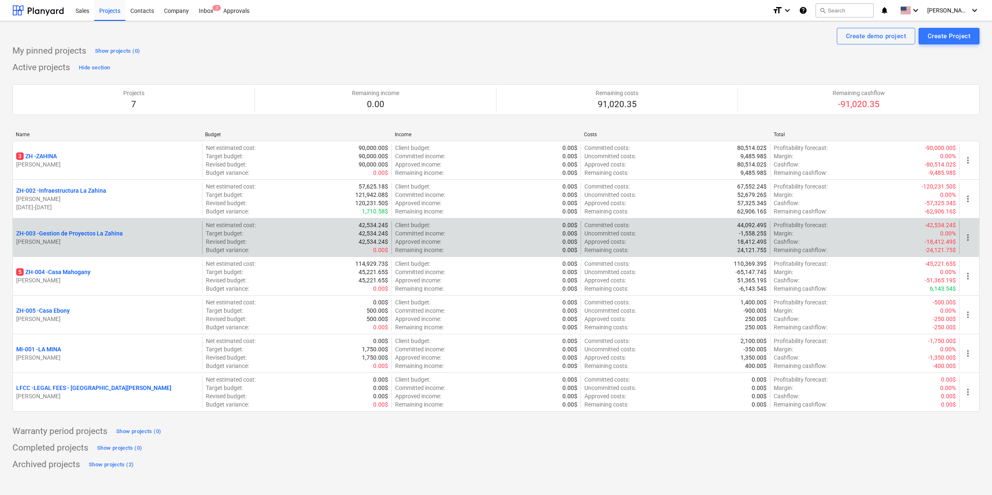
click at [88, 235] on p "ZH-003 - Gestion de Proyectos La Zahina" at bounding box center [69, 233] width 107 height 8
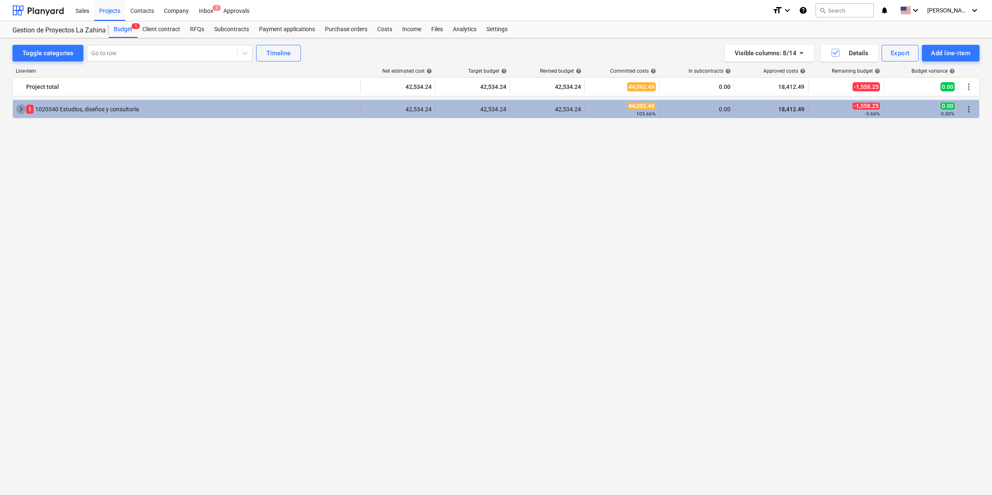
click at [22, 109] on span "keyboard_arrow_right" at bounding box center [21, 109] width 10 height 10
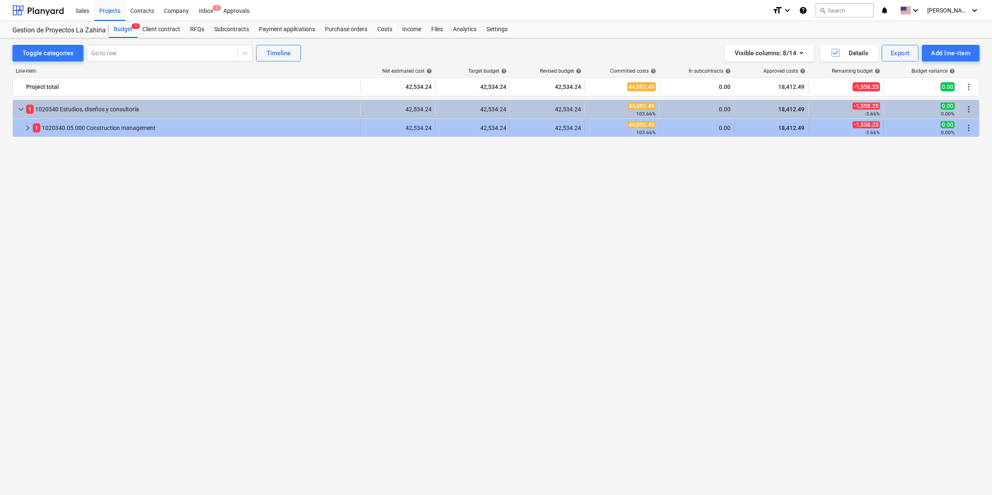
click at [26, 129] on span "keyboard_arrow_right" at bounding box center [28, 128] width 10 height 10
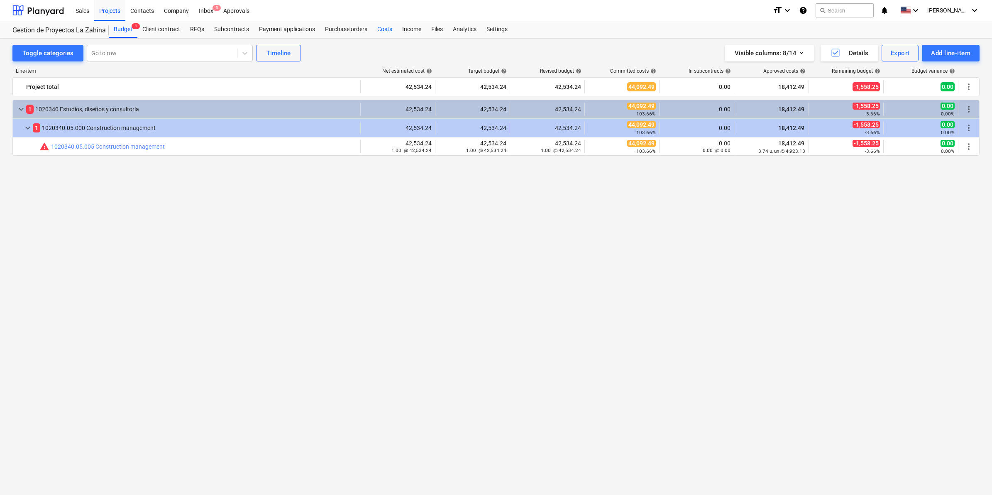
click at [384, 27] on div "Costs" at bounding box center [384, 29] width 25 height 17
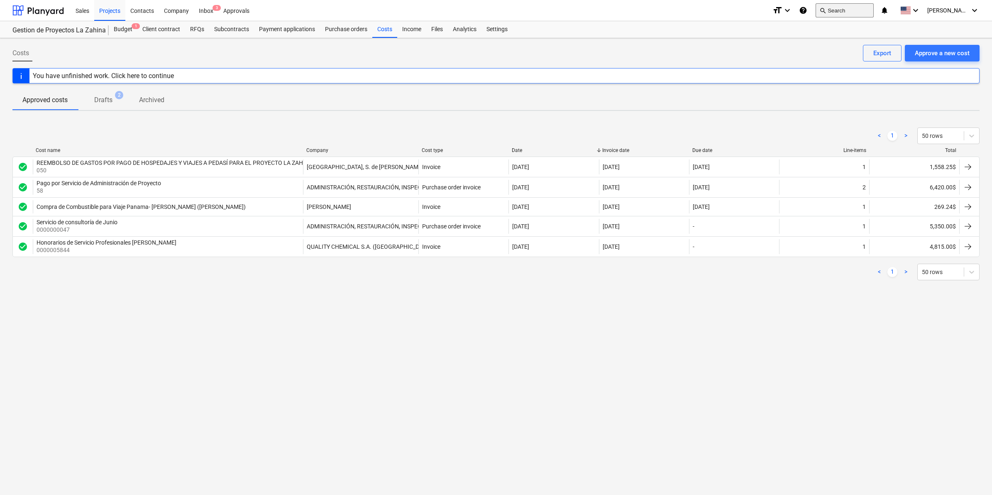
click at [841, 6] on button "search Search" at bounding box center [845, 10] width 58 height 14
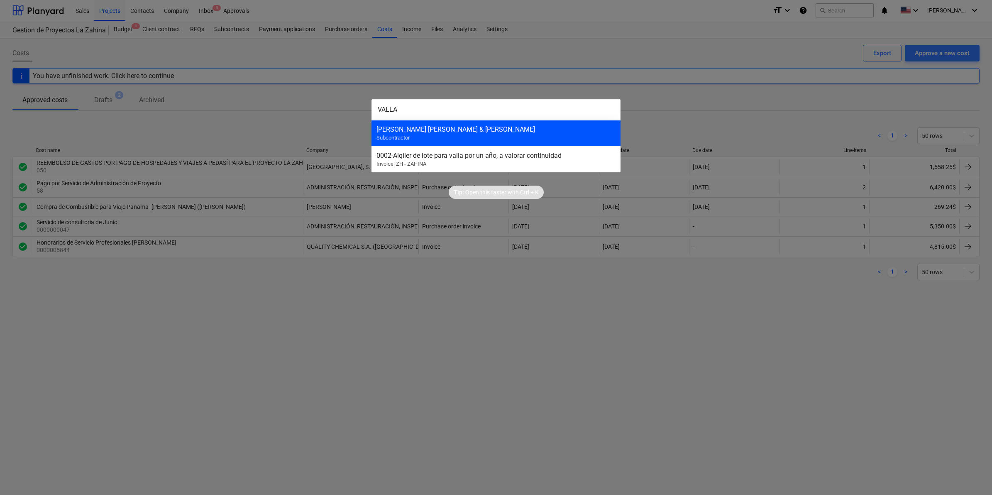
type input "VALLA"
click at [500, 124] on div "[PERSON_NAME] [PERSON_NAME] & [PERSON_NAME] Subcontractor" at bounding box center [496, 133] width 249 height 26
